Goal: Check status: Check status

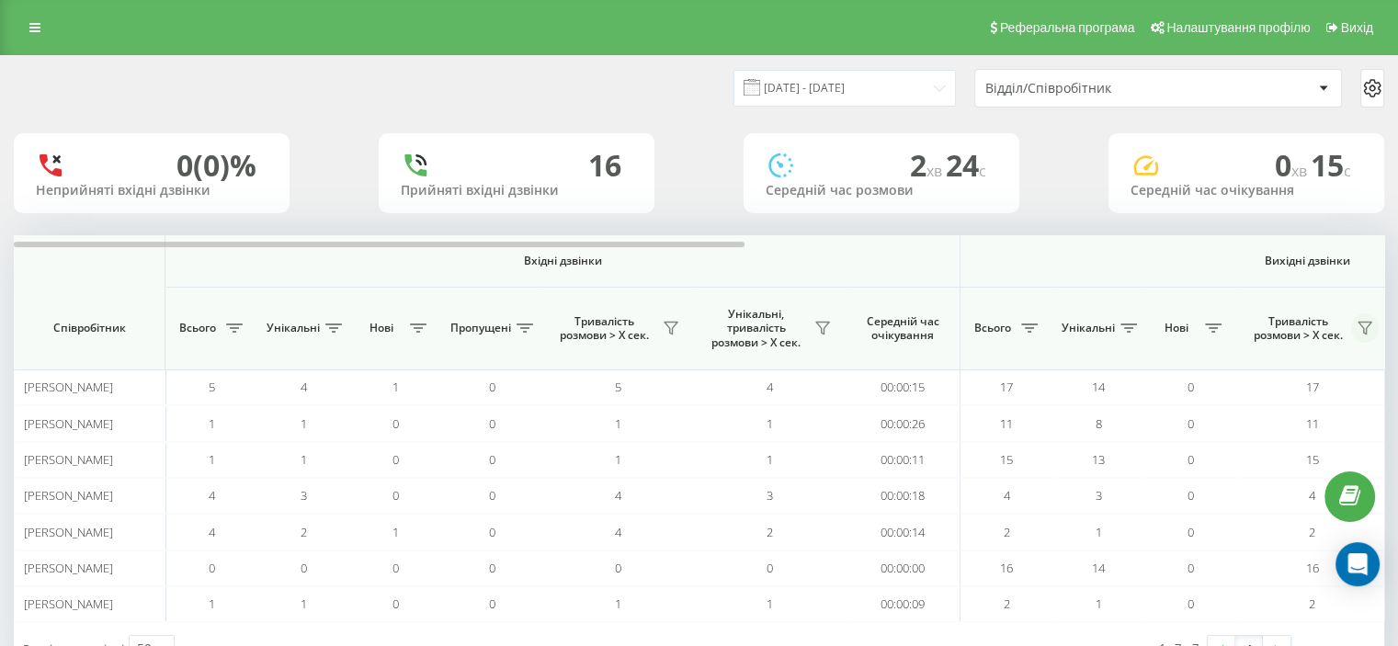
click at [1366, 326] on icon at bounding box center [1364, 328] width 15 height 15
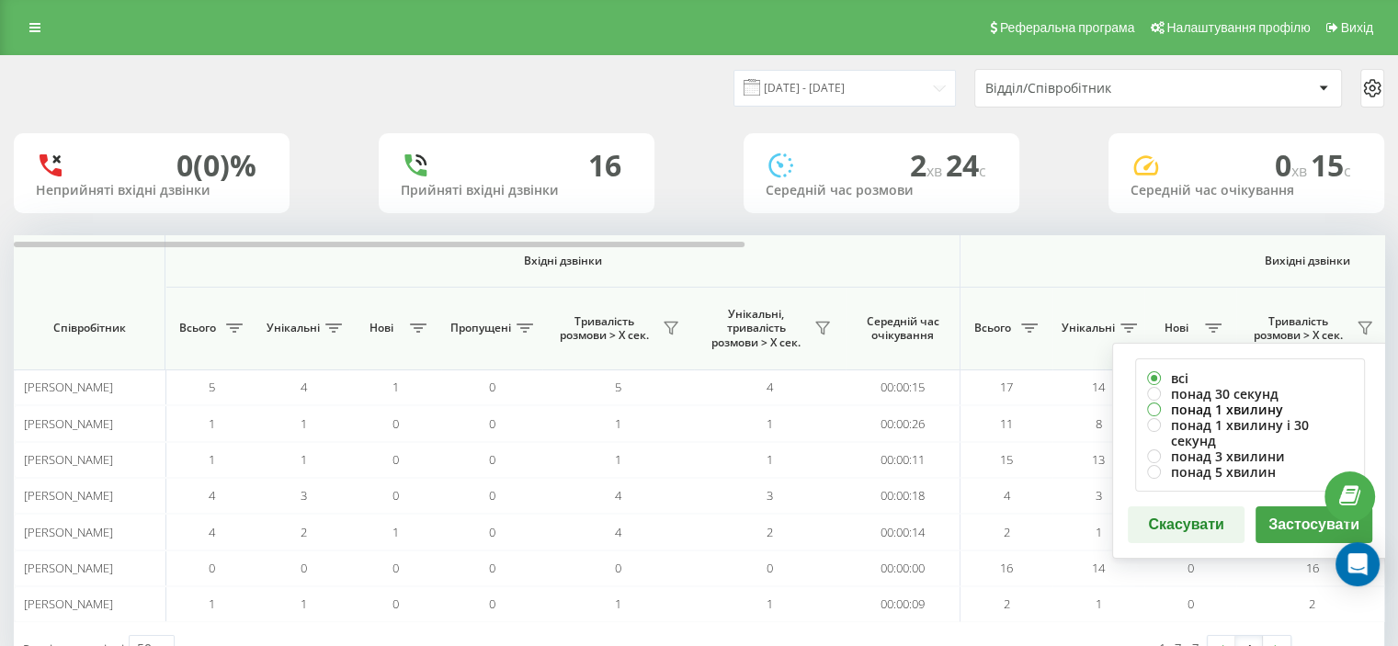
click at [1207, 405] on label "понад 1 хвилину" at bounding box center [1250, 410] width 206 height 16
radio input "true"
click at [1191, 506] on button "Скасувати" at bounding box center [1186, 524] width 117 height 37
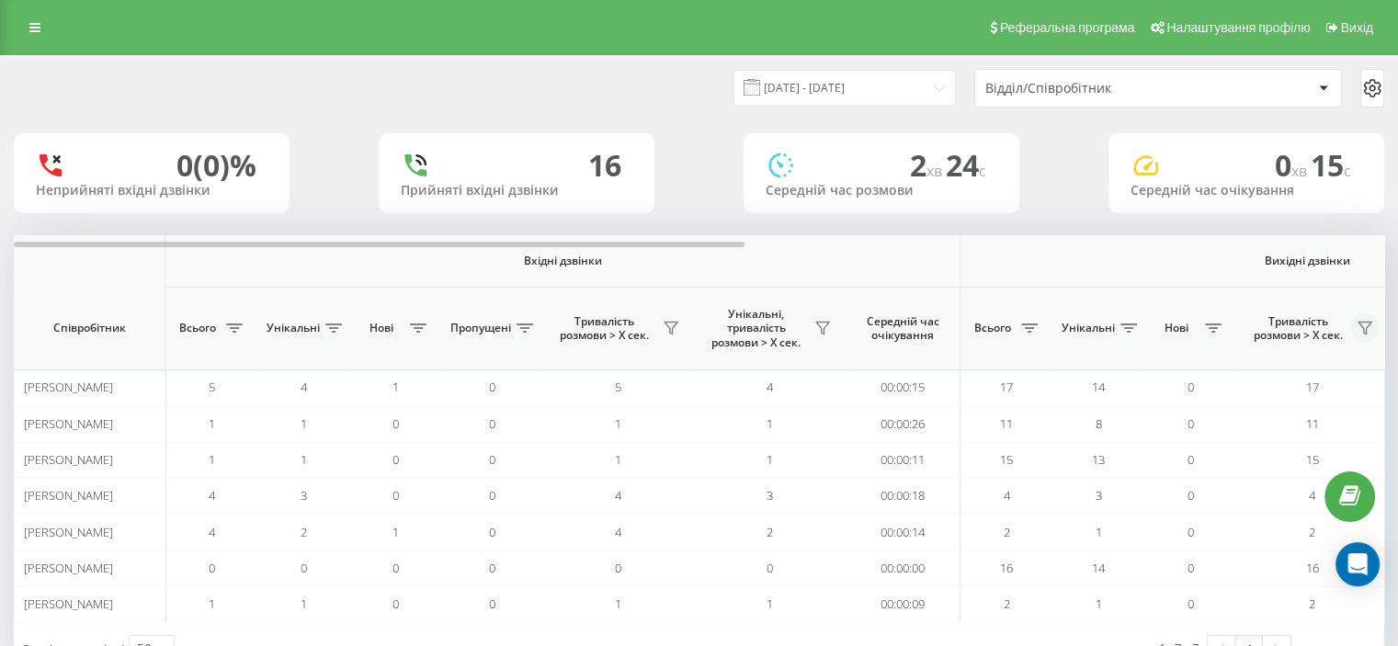
click at [1366, 329] on icon at bounding box center [1364, 329] width 13 height 12
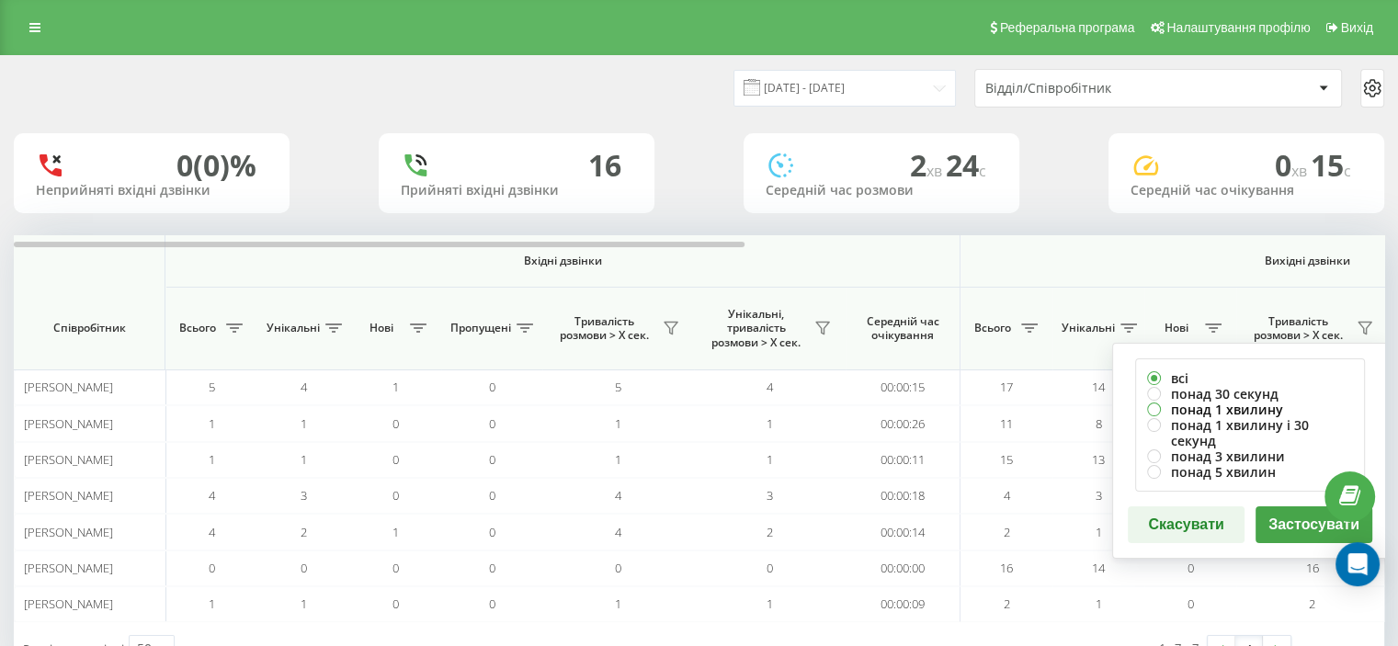
click at [1248, 407] on label "понад 1 хвилину" at bounding box center [1250, 410] width 206 height 16
radio input "true"
drag, startPoint x: 1289, startPoint y: 512, endPoint x: 1278, endPoint y: 503, distance: 14.4
click at [1289, 508] on button "Застосувати" at bounding box center [1313, 524] width 117 height 37
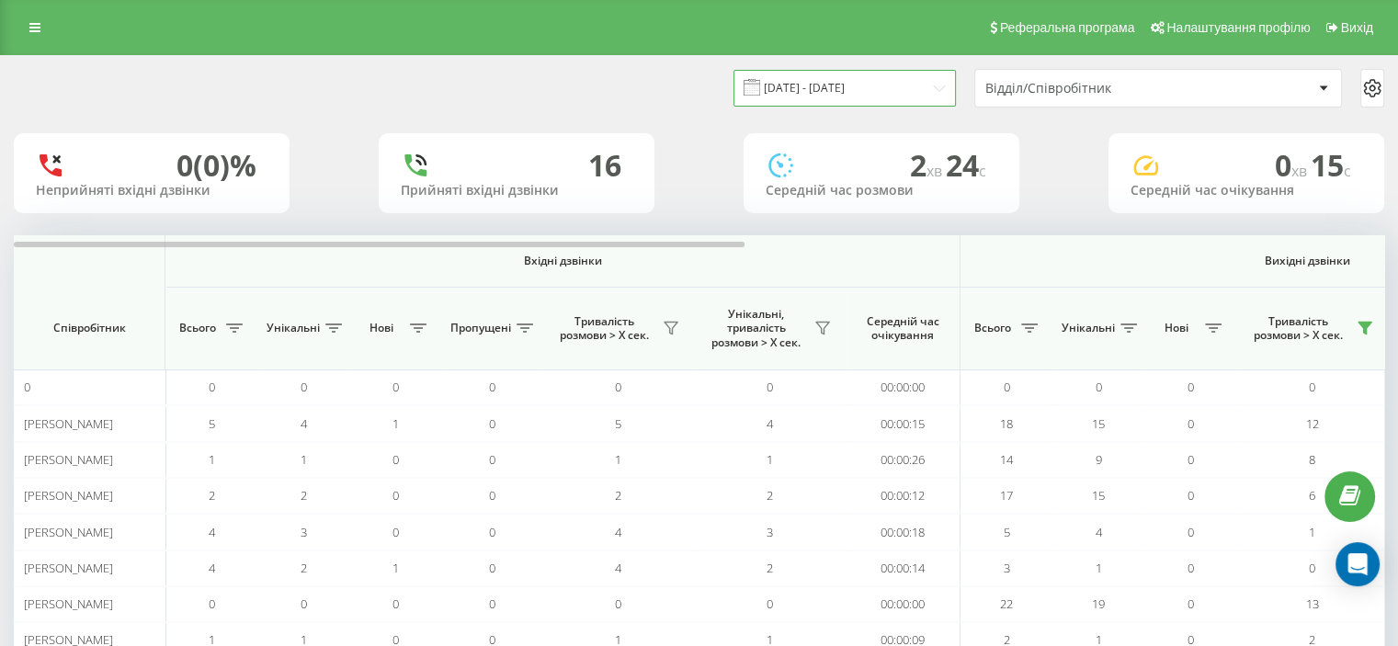
click at [925, 78] on input "[DATE] - [DATE]" at bounding box center [844, 88] width 222 height 36
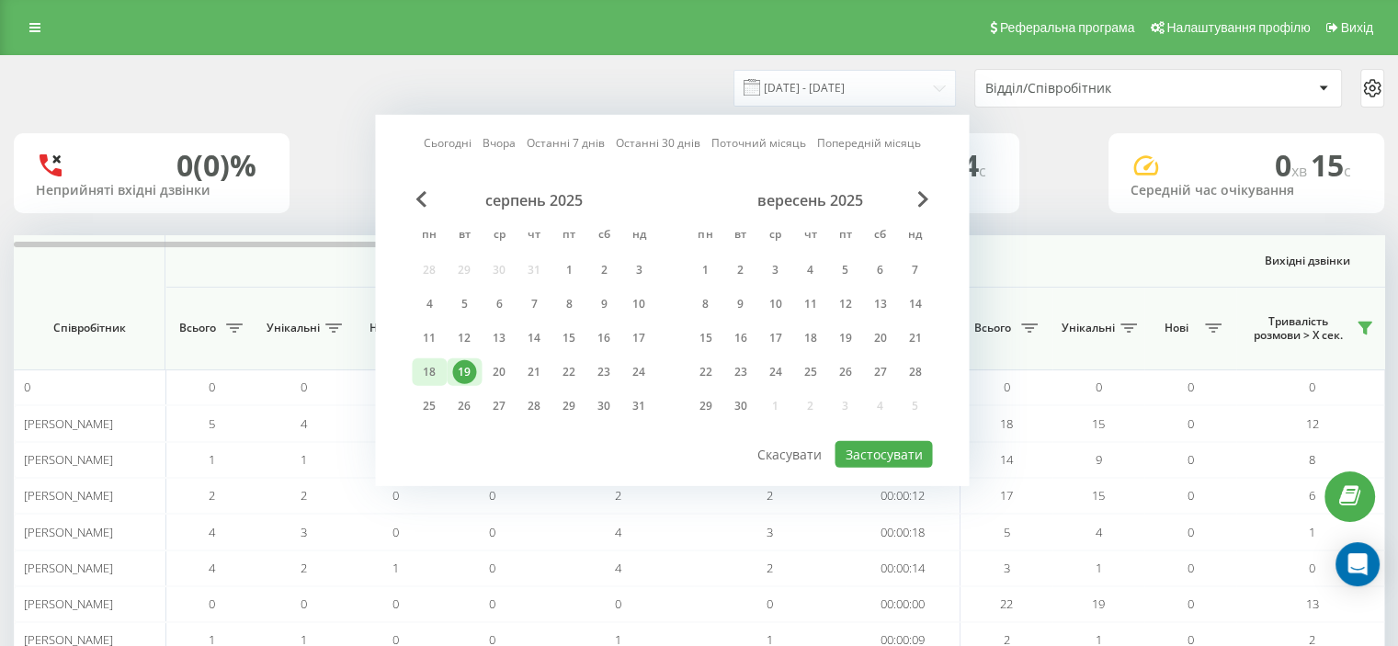
click at [430, 366] on div "18" at bounding box center [429, 372] width 24 height 24
drag, startPoint x: 890, startPoint y: 441, endPoint x: 971, endPoint y: 440, distance: 81.8
click at [891, 441] on button "Застосувати" at bounding box center [882, 454] width 97 height 27
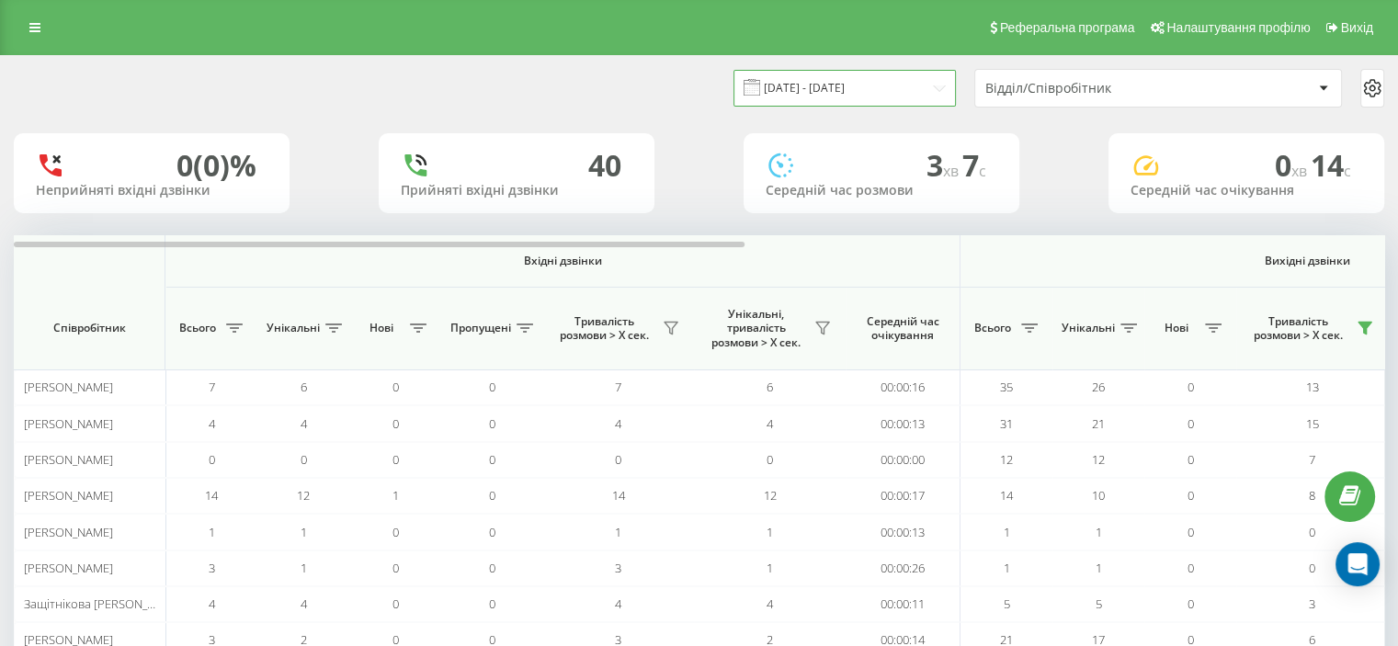
click at [926, 84] on input "[DATE] - [DATE]" at bounding box center [844, 88] width 222 height 36
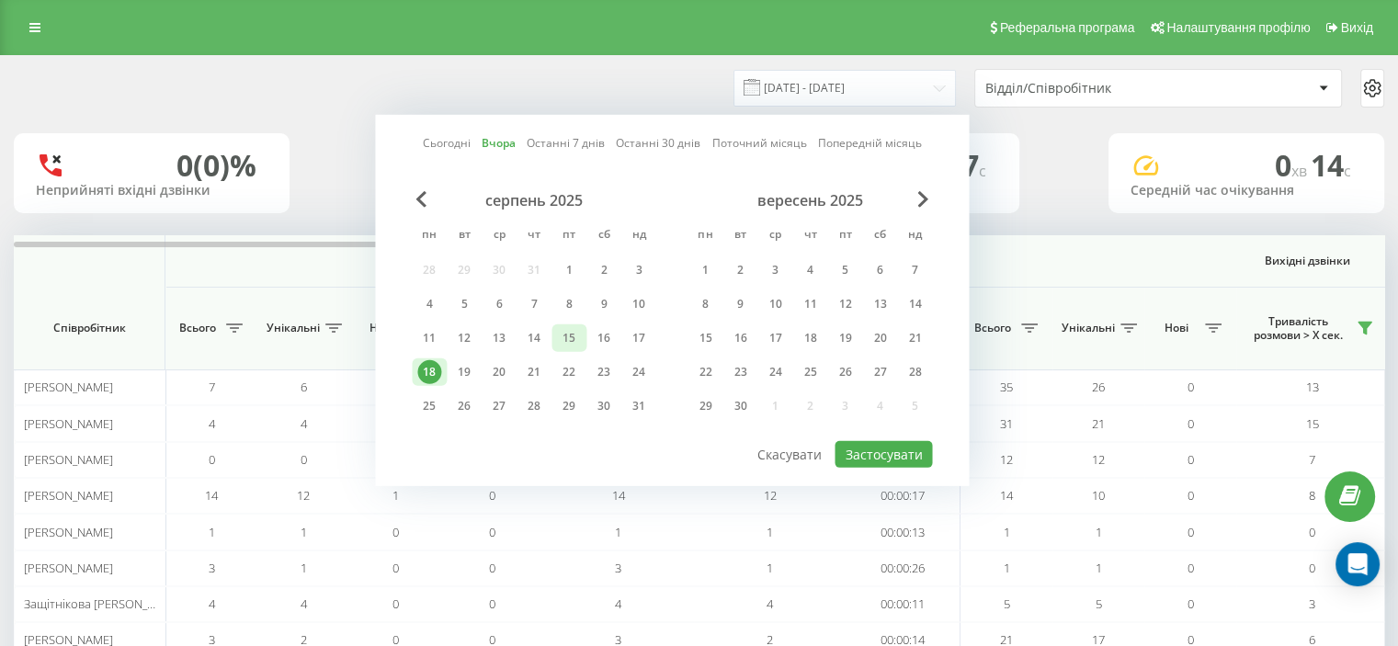
click at [564, 340] on div "15" at bounding box center [569, 338] width 24 height 24
click at [873, 444] on button "Застосувати" at bounding box center [882, 454] width 97 height 27
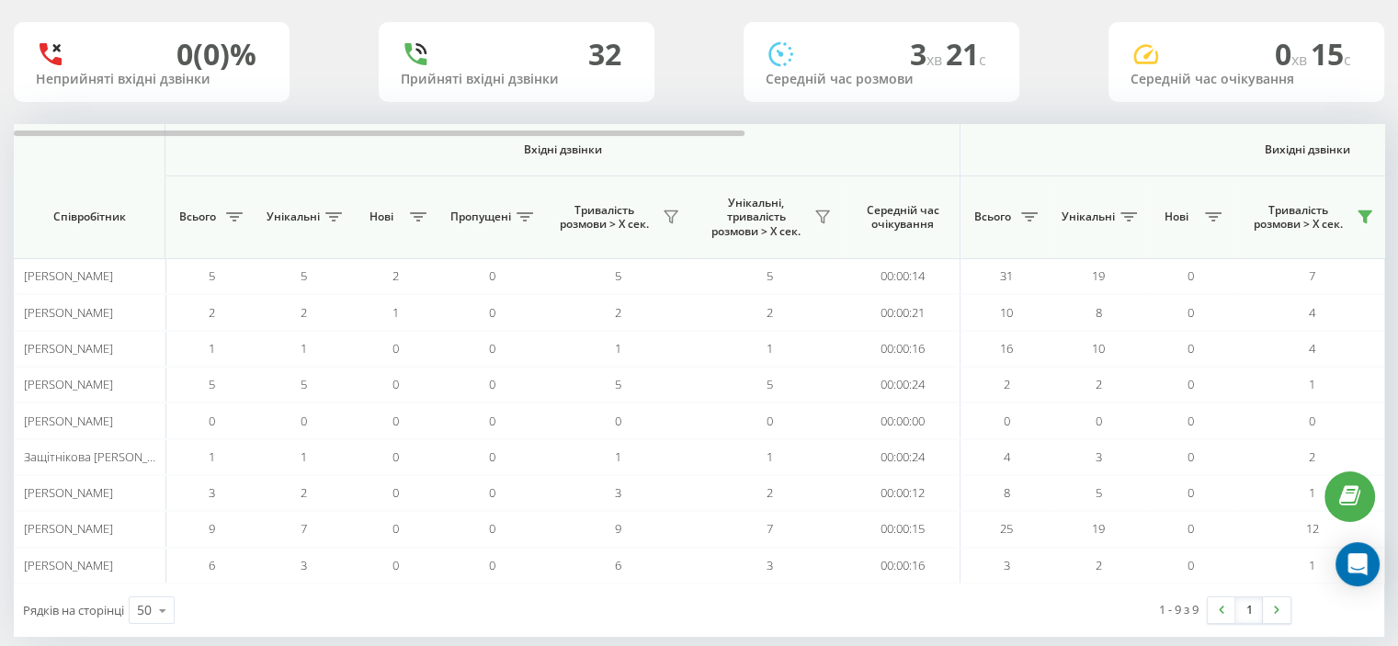
scroll to position [43, 0]
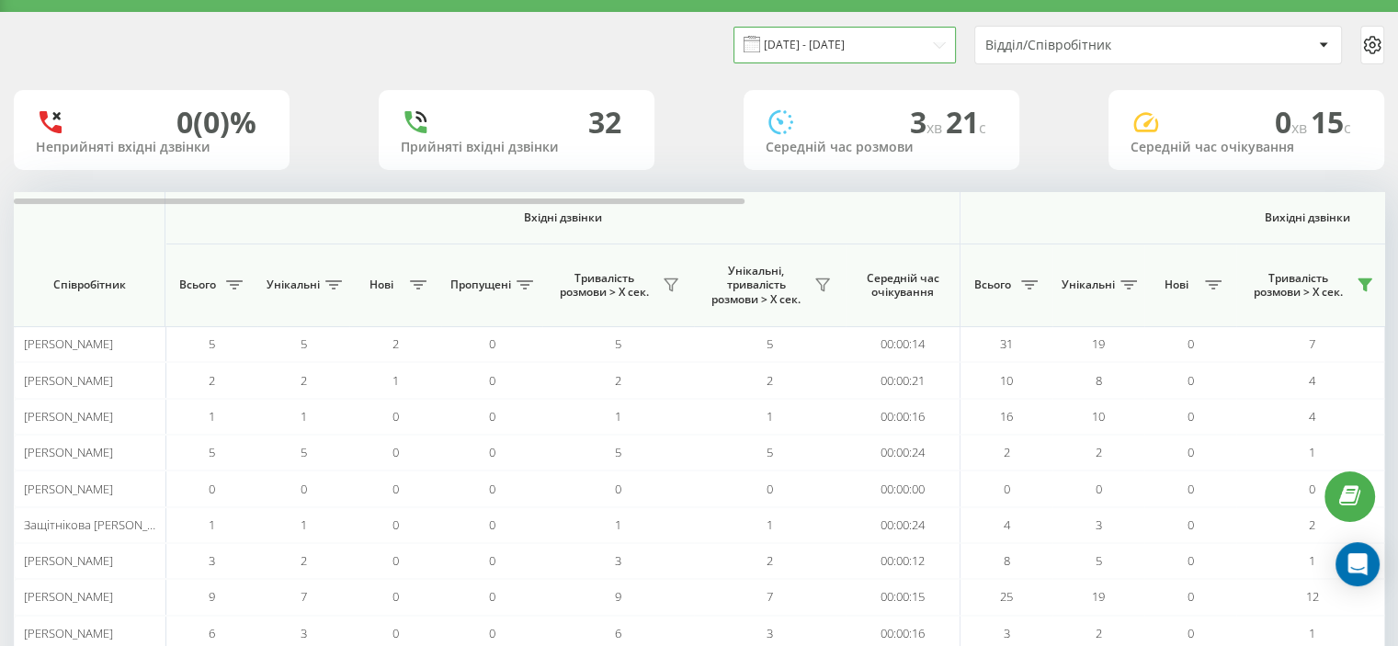
click at [934, 36] on input "[DATE] - [DATE]" at bounding box center [844, 45] width 222 height 36
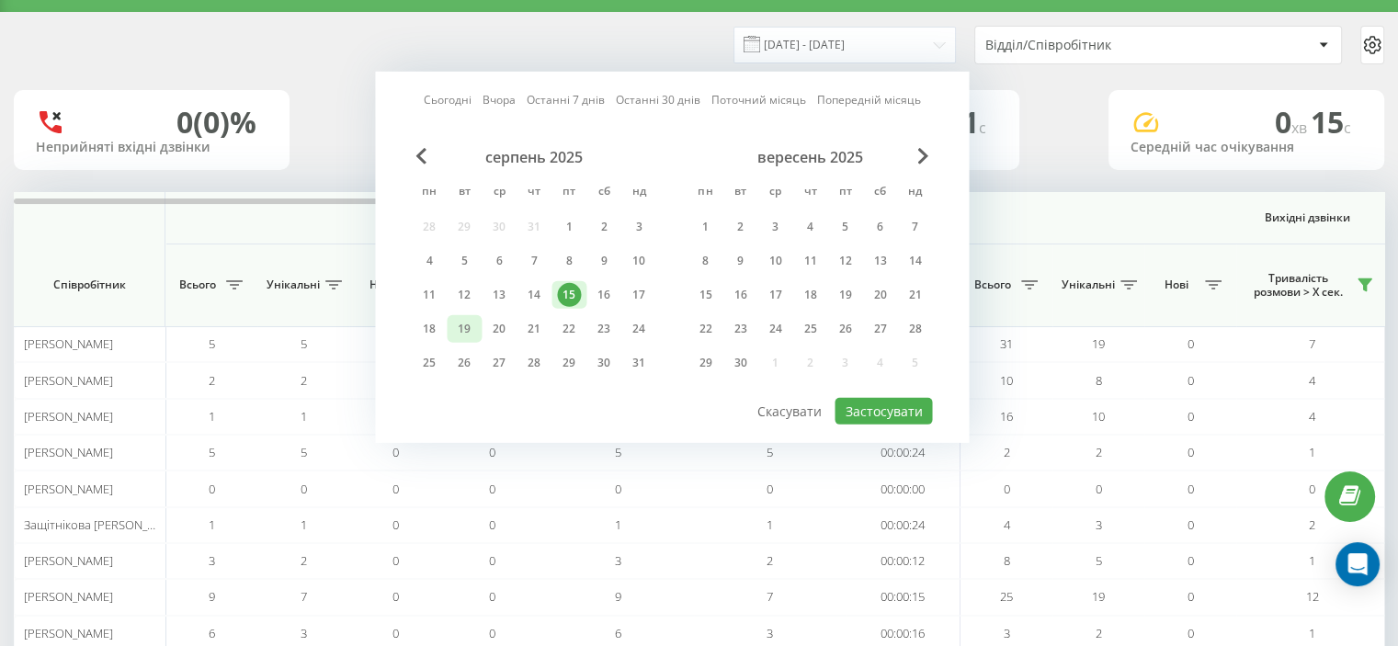
click at [467, 325] on div "19" at bounding box center [464, 329] width 24 height 24
click at [874, 398] on button "Застосувати" at bounding box center [882, 411] width 97 height 27
type input "[DATE] - [DATE]"
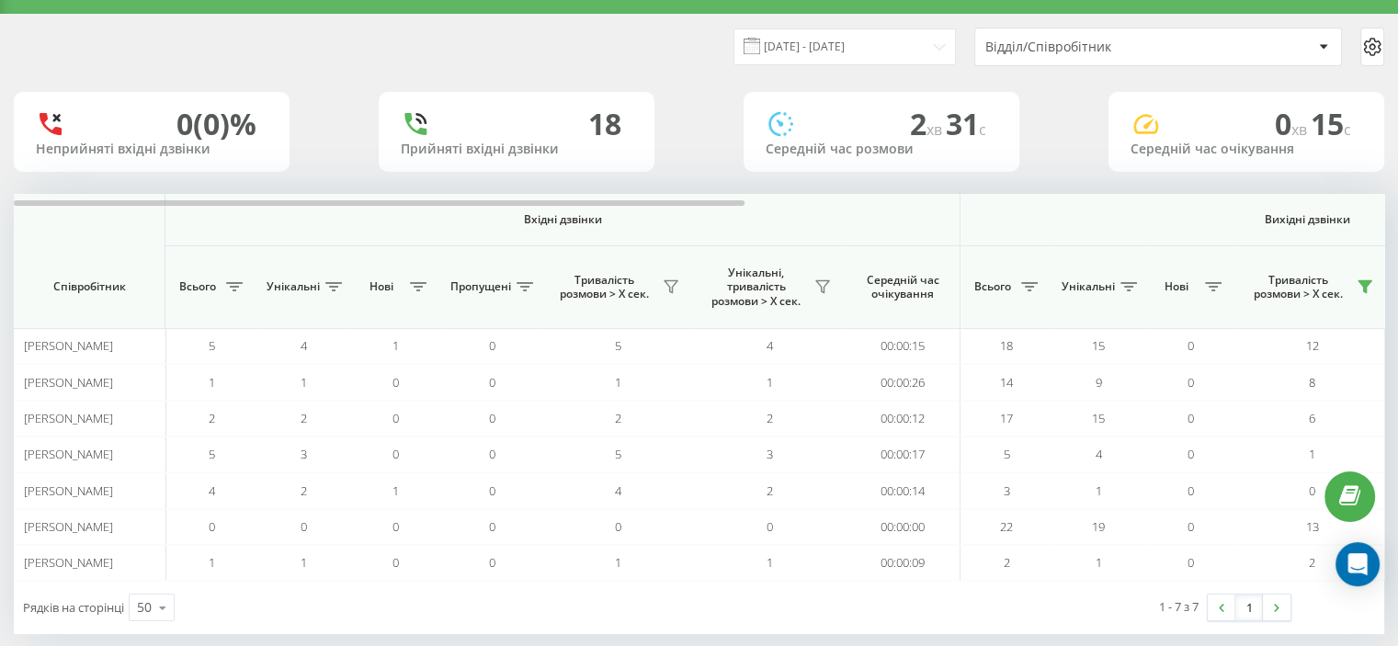
scroll to position [62, 0]
